Goal: Information Seeking & Learning: Learn about a topic

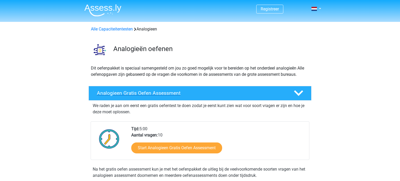
click at [149, 91] on h4 "Analogieen Gratis Oefen Assessment" at bounding box center [191, 93] width 188 height 6
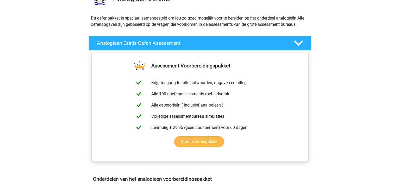
scroll to position [50, 0]
click at [298, 43] on icon at bounding box center [298, 43] width 9 height 9
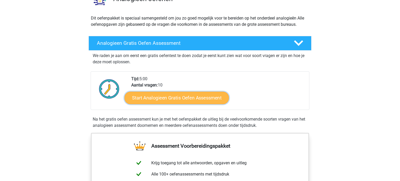
click at [181, 100] on link "Start Analogieen Gratis Oefen Assessment" at bounding box center [176, 97] width 104 height 12
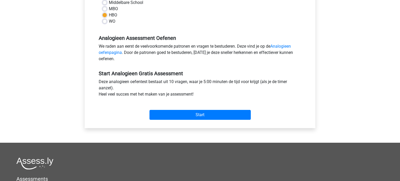
scroll to position [131, 0]
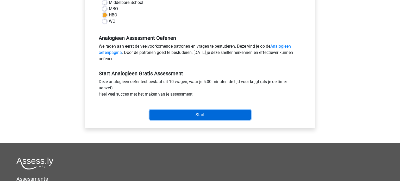
click at [206, 115] on input "Start" at bounding box center [199, 115] width 101 height 10
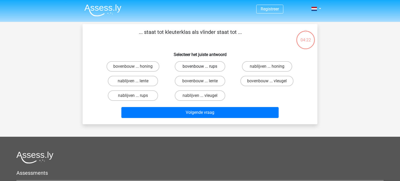
click at [204, 67] on label "bovenbouw ... rups" at bounding box center [200, 66] width 50 height 10
click at [203, 67] on input "bovenbouw ... rups" at bounding box center [201, 67] width 3 height 3
radio input "true"
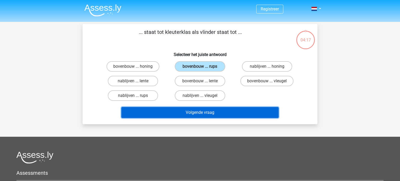
click at [194, 110] on button "Volgende vraag" at bounding box center [199, 112] width 157 height 11
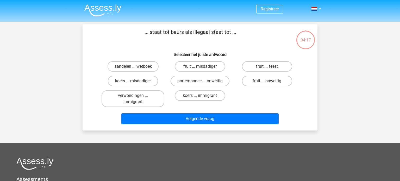
scroll to position [24, 0]
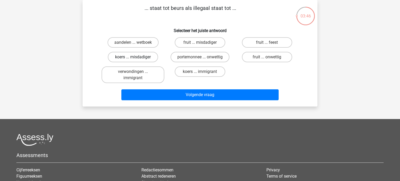
click at [144, 58] on label "koers ... misdadiger" at bounding box center [133, 57] width 50 height 10
click at [136, 58] on input "koers ... misdadiger" at bounding box center [134, 58] width 3 height 3
radio input "true"
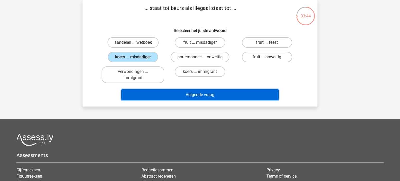
click at [201, 93] on button "Volgende vraag" at bounding box center [199, 94] width 157 height 11
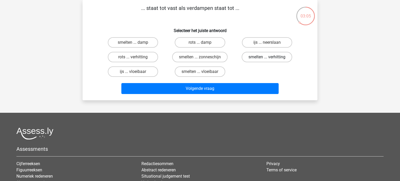
click at [255, 57] on label "smelten ... verhitting" at bounding box center [266, 57] width 50 height 10
click at [267, 57] on input "smelten ... verhitting" at bounding box center [268, 58] width 3 height 3
radio input "true"
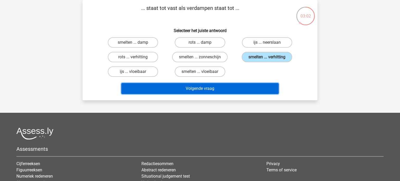
click at [228, 85] on button "Volgende vraag" at bounding box center [199, 88] width 157 height 11
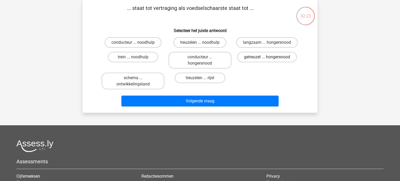
click at [252, 58] on label "getreuzel ... hongersnood" at bounding box center [267, 57] width 60 height 10
click at [267, 58] on input "getreuzel ... hongersnood" at bounding box center [268, 58] width 3 height 3
radio input "true"
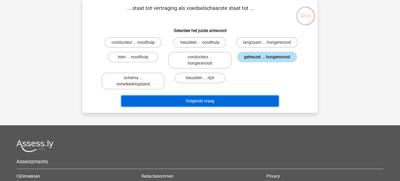
click at [203, 103] on button "Volgende vraag" at bounding box center [199, 100] width 157 height 11
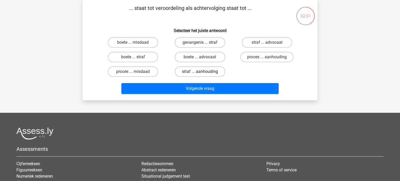
click at [194, 72] on label "straf ... aanhouding" at bounding box center [200, 71] width 50 height 10
click at [200, 72] on input "straf ... aanhouding" at bounding box center [201, 73] width 3 height 3
radio input "true"
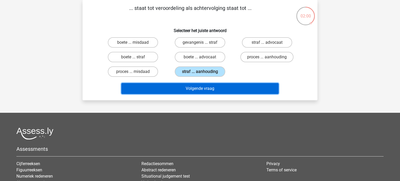
click at [192, 84] on button "Volgende vraag" at bounding box center [199, 88] width 157 height 11
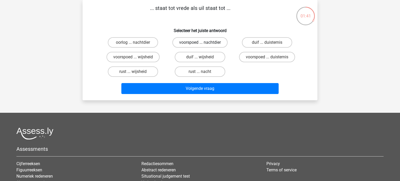
click at [190, 44] on label "voorspoed ... nachtdier" at bounding box center [199, 42] width 55 height 10
click at [200, 44] on input "voorspoed ... nachtdier" at bounding box center [201, 43] width 3 height 3
radio input "true"
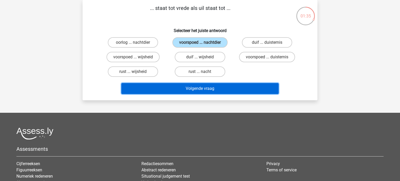
click at [179, 90] on button "Volgende vraag" at bounding box center [199, 88] width 157 height 11
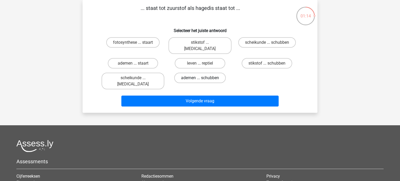
click at [207, 73] on label "ademen ... schubben" at bounding box center [200, 78] width 52 height 10
click at [203, 78] on input "ademen ... schubben" at bounding box center [201, 79] width 3 height 3
radio input "true"
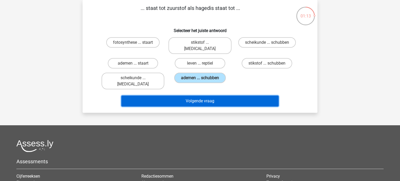
click at [195, 95] on button "Volgende vraag" at bounding box center [199, 100] width 157 height 11
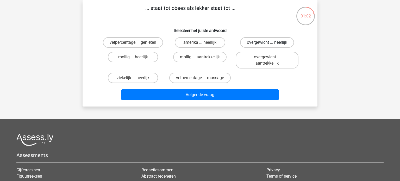
click at [251, 43] on label "overgewicht ... heerlijk" at bounding box center [267, 42] width 54 height 10
click at [267, 43] on input "overgewicht ... heerlijk" at bounding box center [268, 43] width 3 height 3
radio input "true"
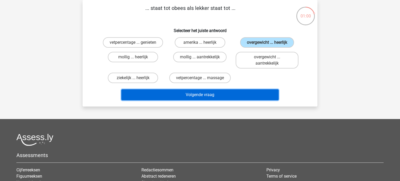
click at [184, 97] on button "Volgende vraag" at bounding box center [199, 94] width 157 height 11
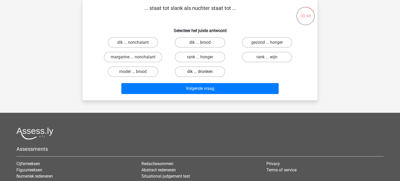
click at [190, 71] on label "dik ... dronken" at bounding box center [200, 71] width 50 height 10
click at [200, 72] on input "dik ... dronken" at bounding box center [201, 73] width 3 height 3
radio input "true"
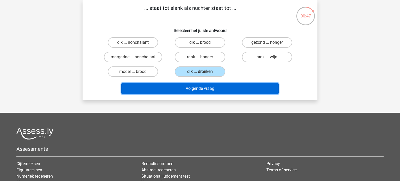
click at [186, 92] on button "Volgende vraag" at bounding box center [199, 88] width 157 height 11
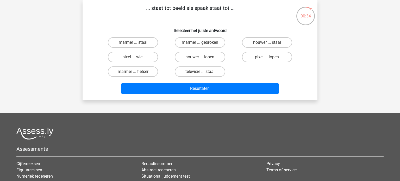
click at [135, 57] on input "pixel ... wiel" at bounding box center [134, 58] width 3 height 3
radio input "true"
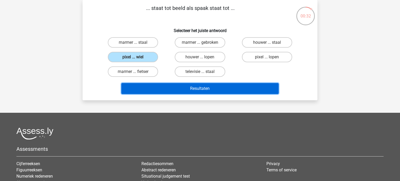
click at [179, 86] on button "Resultaten" at bounding box center [199, 88] width 157 height 11
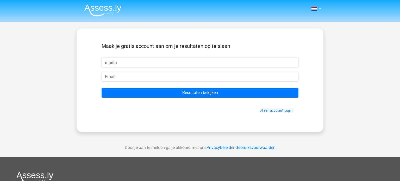
type input "marita"
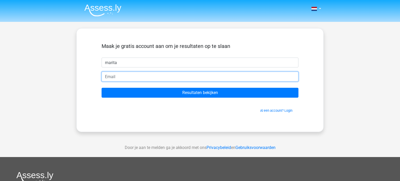
click at [164, 75] on input "email" at bounding box center [199, 77] width 197 height 10
type input "maritagoedegebuure@gmail.com"
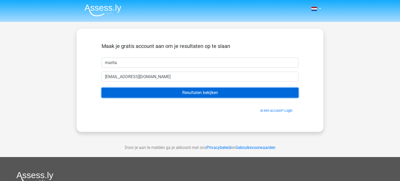
click at [167, 95] on input "Resultaten bekijken" at bounding box center [199, 93] width 197 height 10
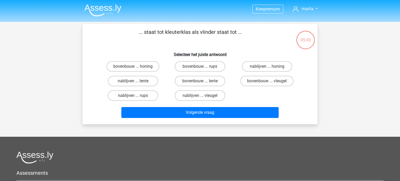
scroll to position [24, 0]
